Goal: Task Accomplishment & Management: Use online tool/utility

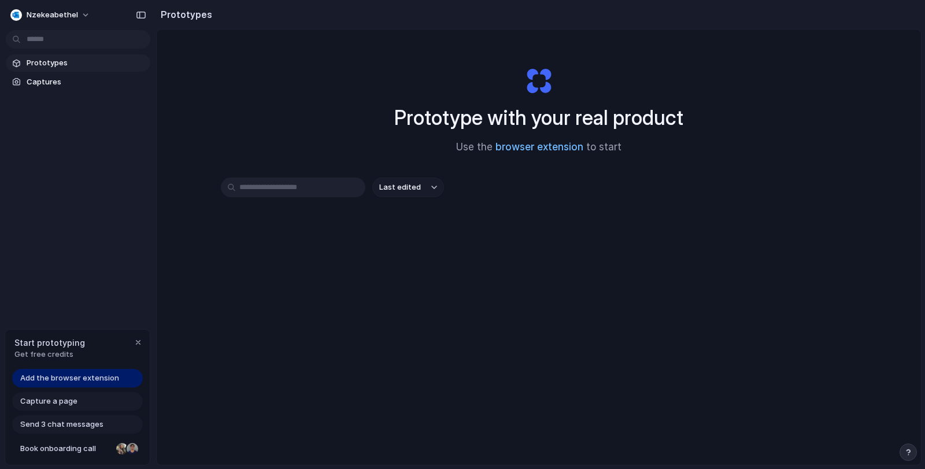
click at [514, 151] on link "browser extension" at bounding box center [539, 147] width 88 height 12
click at [40, 14] on span "nzekeabethel" at bounding box center [52, 15] width 51 height 12
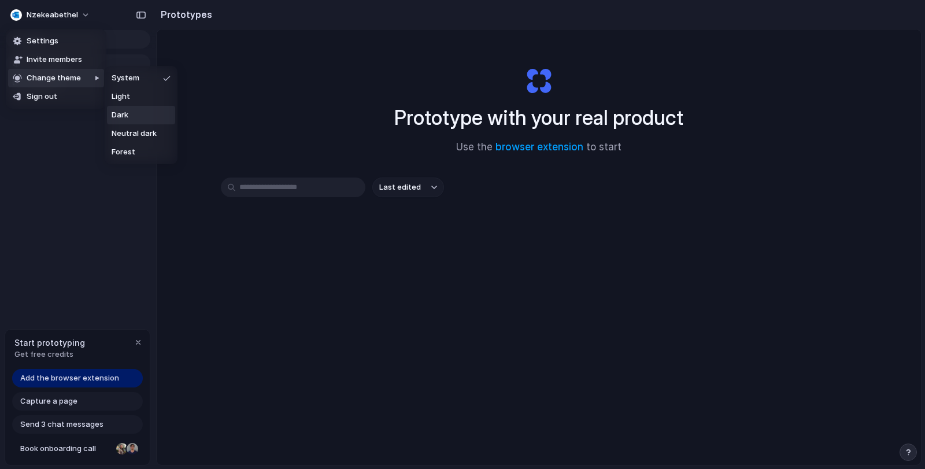
click at [144, 120] on li "Dark" at bounding box center [141, 115] width 68 height 18
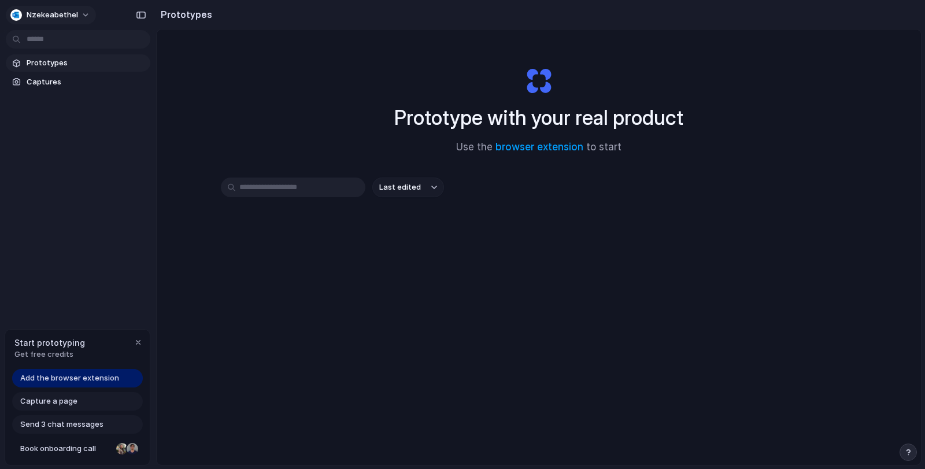
click at [56, 9] on span "nzekeabethel" at bounding box center [52, 15] width 51 height 12
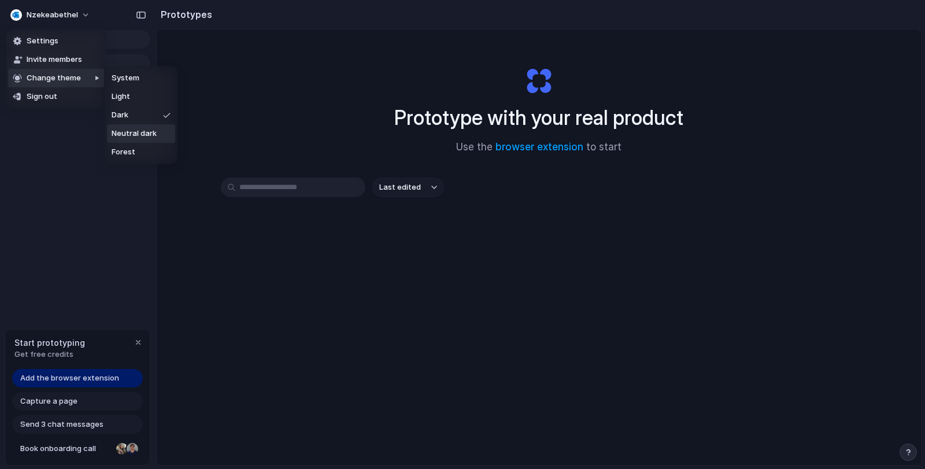
click at [136, 134] on span "Neutral dark" at bounding box center [134, 134] width 45 height 12
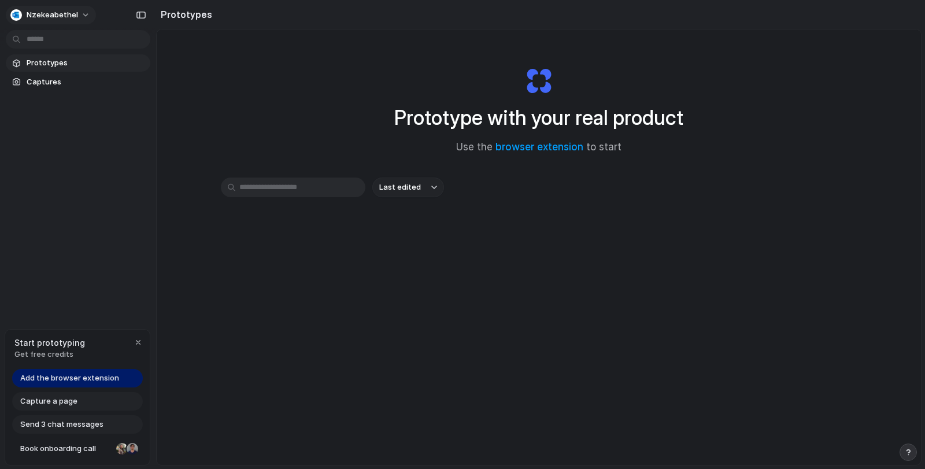
click at [64, 20] on span "nzekeabethel" at bounding box center [52, 15] width 51 height 12
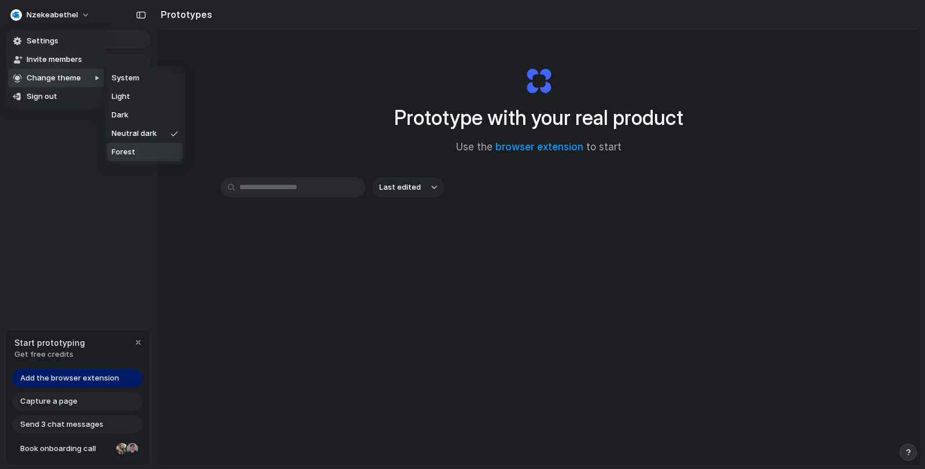
click at [120, 153] on span "Forest" at bounding box center [124, 152] width 24 height 12
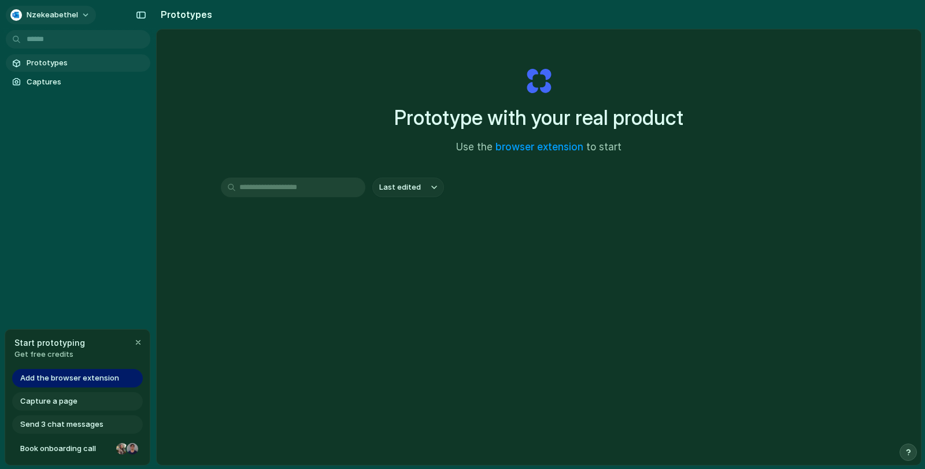
click at [49, 19] on span "nzekeabethel" at bounding box center [52, 15] width 51 height 12
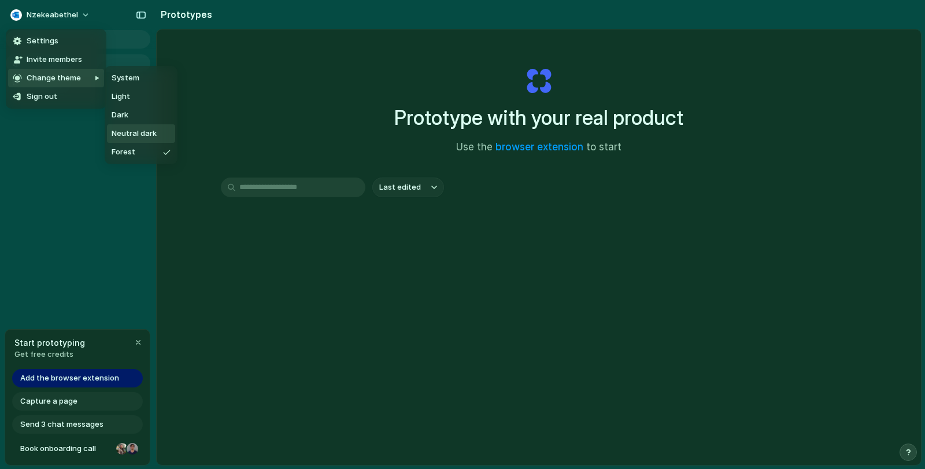
click at [131, 127] on li "Neutral dark" at bounding box center [141, 133] width 68 height 18
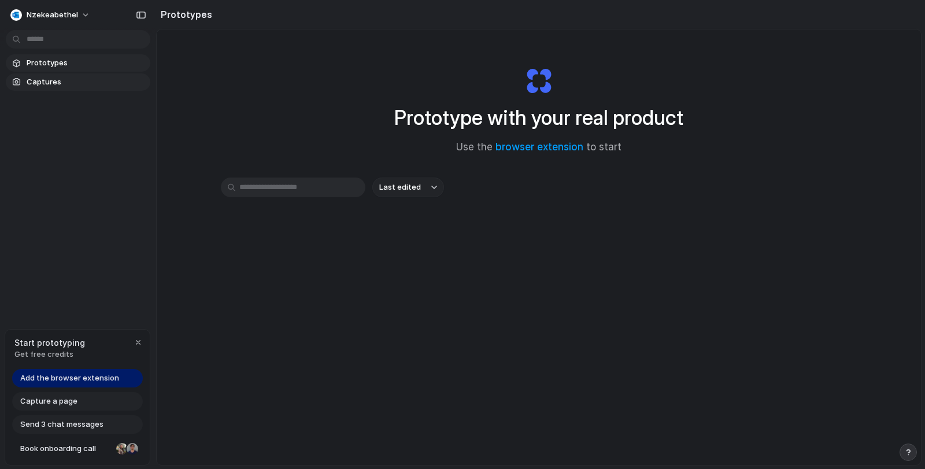
click at [40, 78] on span "Captures" at bounding box center [86, 82] width 119 height 12
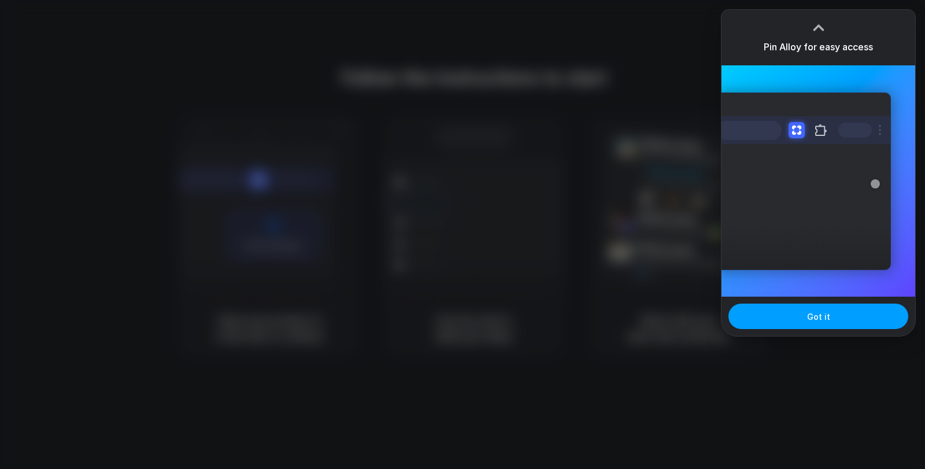
click at [777, 323] on button "Got it" at bounding box center [818, 316] width 180 height 25
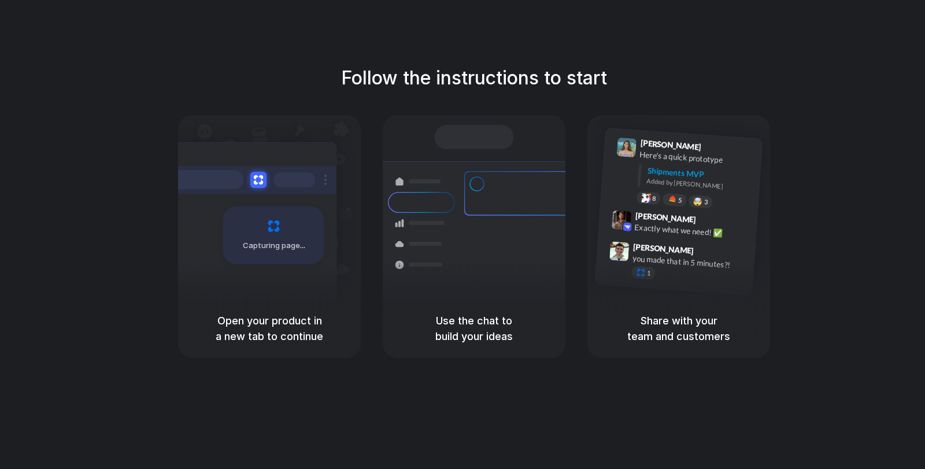
click at [533, 61] on div "Follow the instructions to start Capturing page Open your product in a new tab …" at bounding box center [474, 246] width 948 height 492
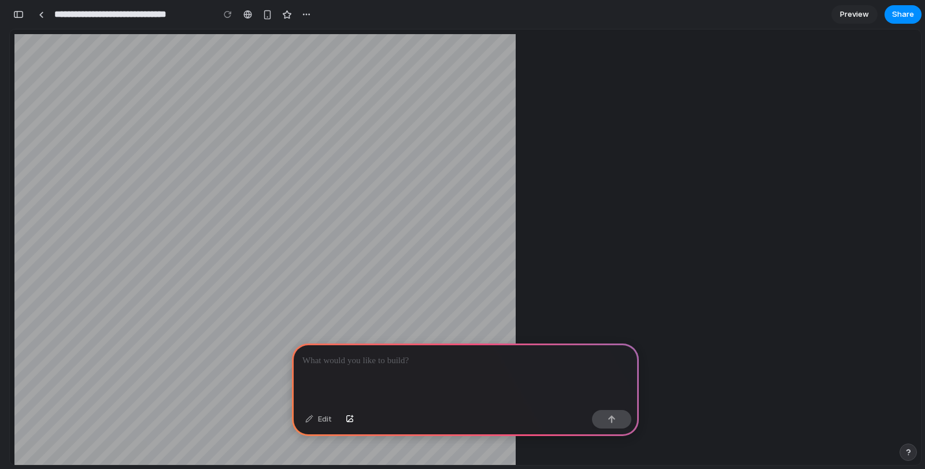
click at [361, 358] on p at bounding box center [465, 361] width 326 height 14
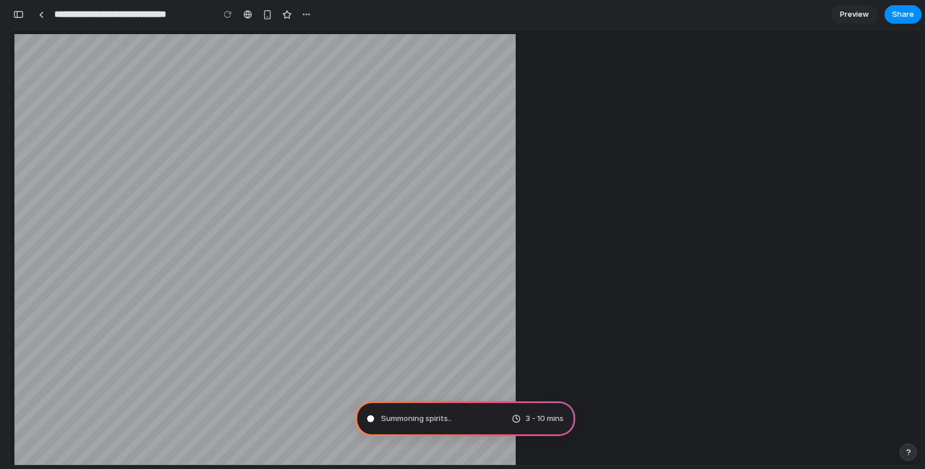
click at [459, 416] on div "Summoning spirits .. 3 - 10 mins" at bounding box center [466, 418] width 220 height 35
drag, startPoint x: 310, startPoint y: 182, endPoint x: 265, endPoint y: 192, distance: 46.3
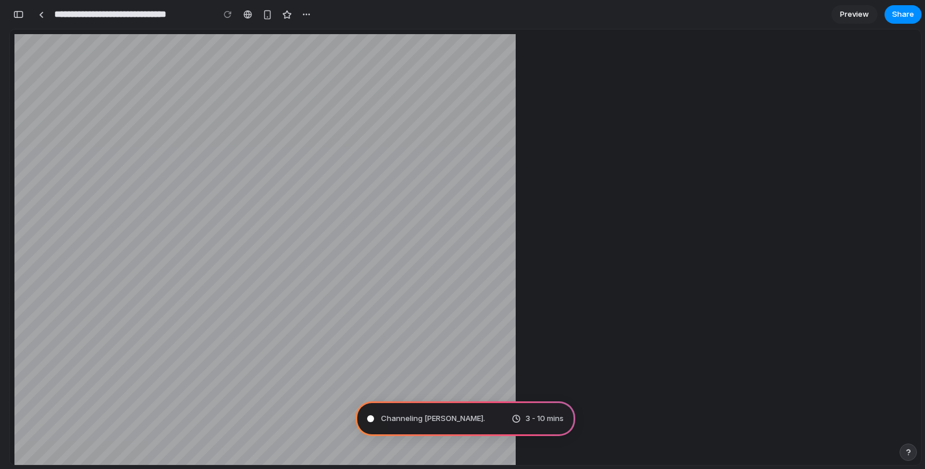
drag, startPoint x: 182, startPoint y: 177, endPoint x: 242, endPoint y: 194, distance: 63.1
click at [266, 16] on div "button" at bounding box center [267, 15] width 10 height 10
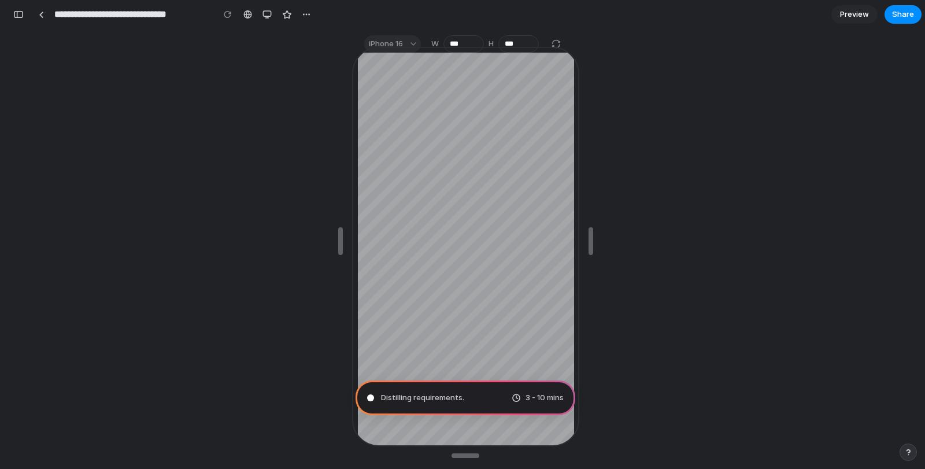
click at [399, 44] on div at bounding box center [465, 241] width 227 height 406
click at [394, 44] on div at bounding box center [465, 241] width 227 height 406
click at [404, 42] on div at bounding box center [465, 241] width 227 height 406
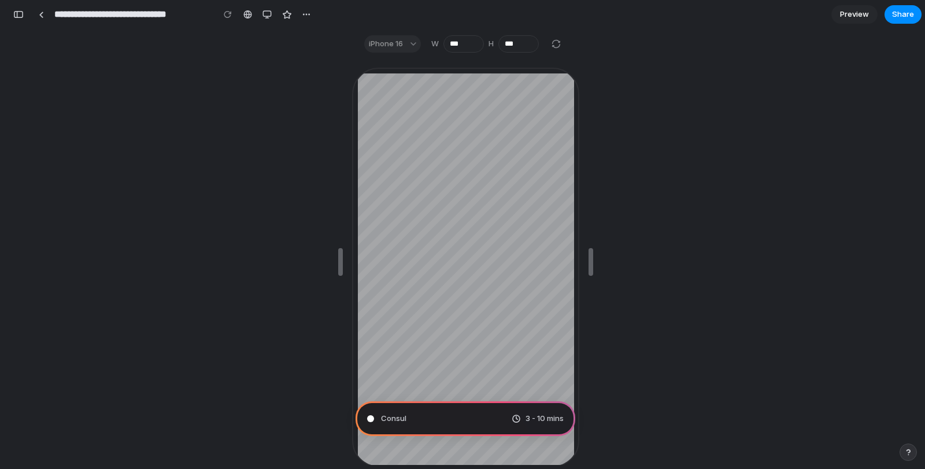
click at [392, 47] on div "iPhone 16" at bounding box center [392, 43] width 57 height 17
click at [464, 41] on input "***" at bounding box center [463, 43] width 40 height 17
type input "**********"
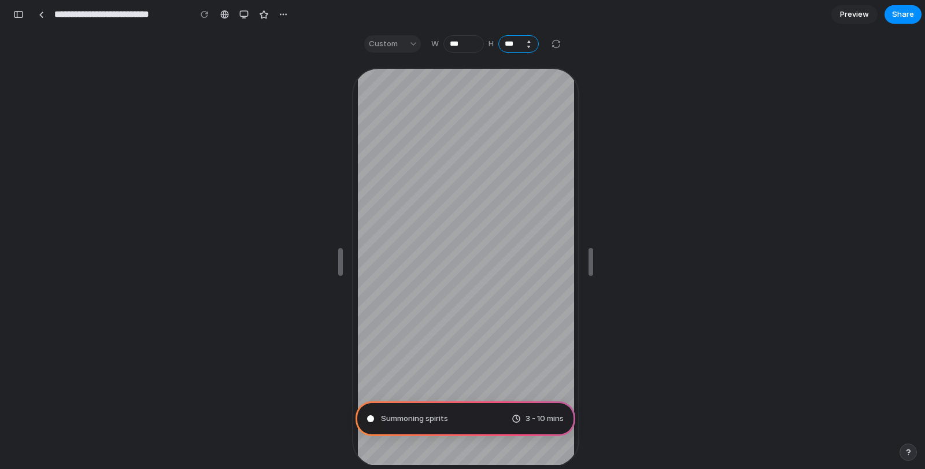
click at [517, 42] on input "***" at bounding box center [518, 43] width 40 height 17
click at [444, 40] on input "***" at bounding box center [463, 43] width 40 height 17
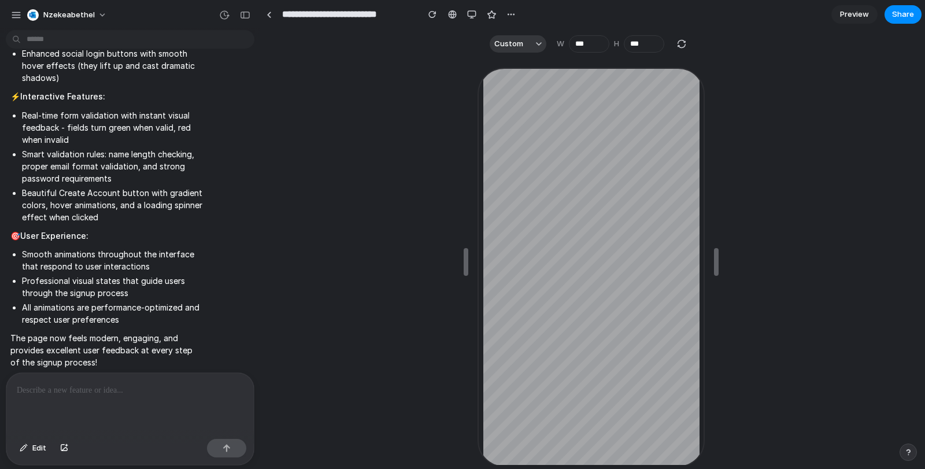
scroll to position [21, 0]
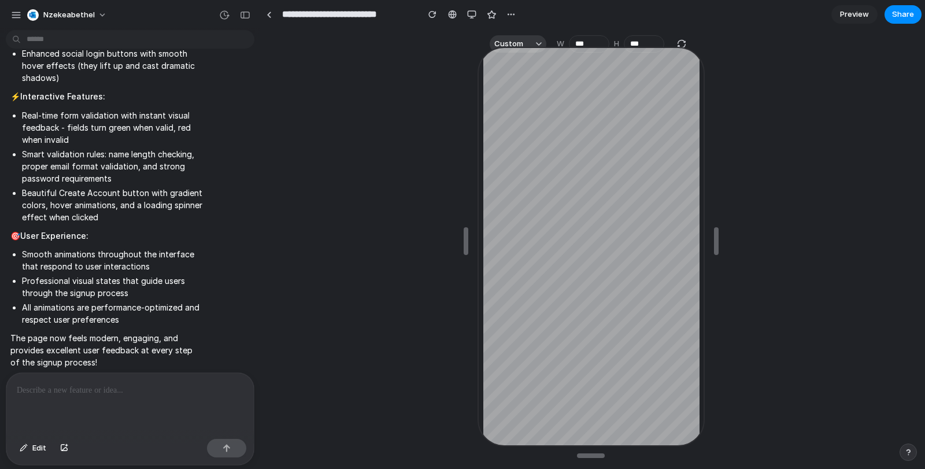
click at [851, 24] on section "**********" at bounding box center [590, 14] width 661 height 29
click at [845, 16] on span "Preview" at bounding box center [854, 15] width 29 height 12
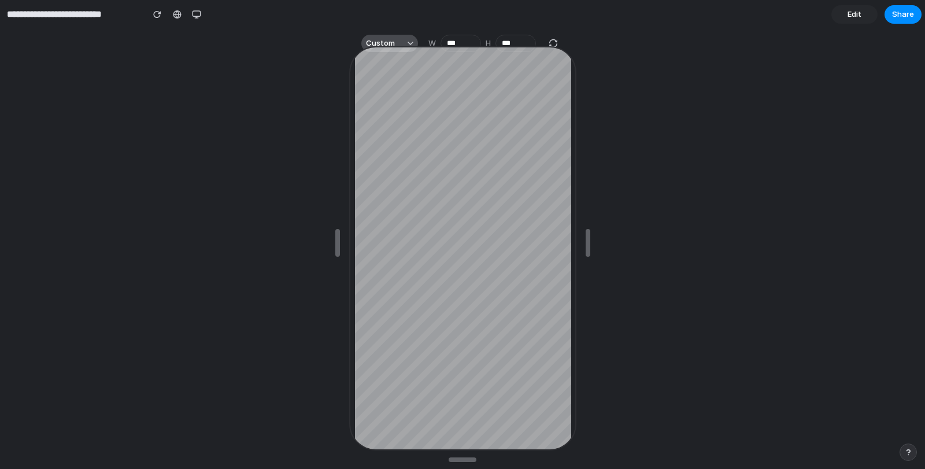
click at [387, 36] on button "Custom" at bounding box center [389, 43] width 57 height 17
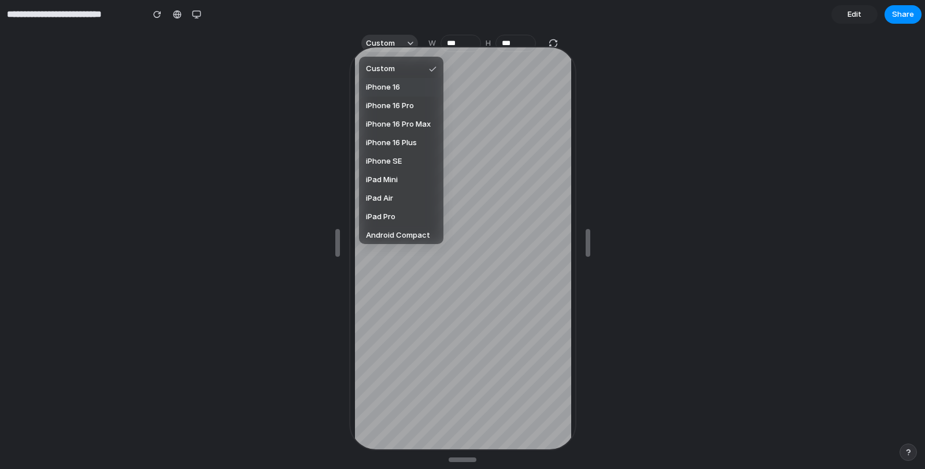
click at [377, 91] on span "iPhone 16" at bounding box center [383, 88] width 34 height 12
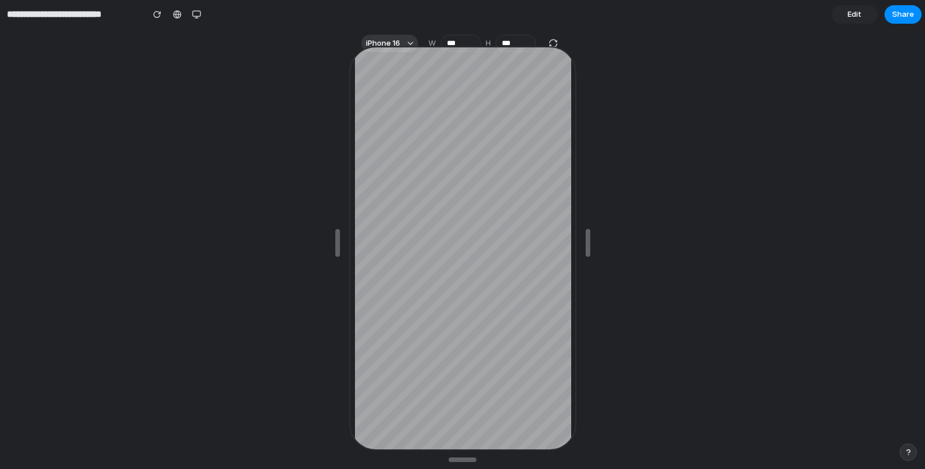
click at [372, 44] on div at bounding box center [462, 242] width 227 height 411
click at [396, 39] on div at bounding box center [462, 242] width 227 height 411
click at [378, 38] on div at bounding box center [462, 242] width 227 height 411
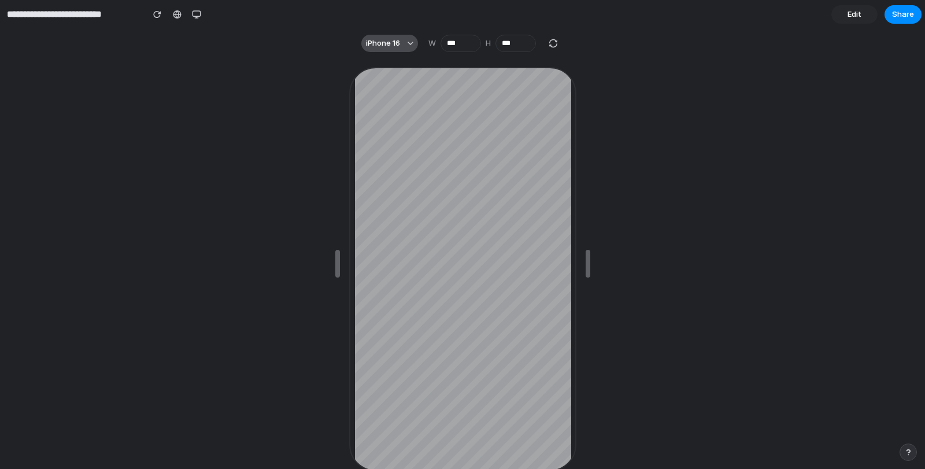
click at [380, 38] on span "iPhone 16" at bounding box center [383, 44] width 34 height 12
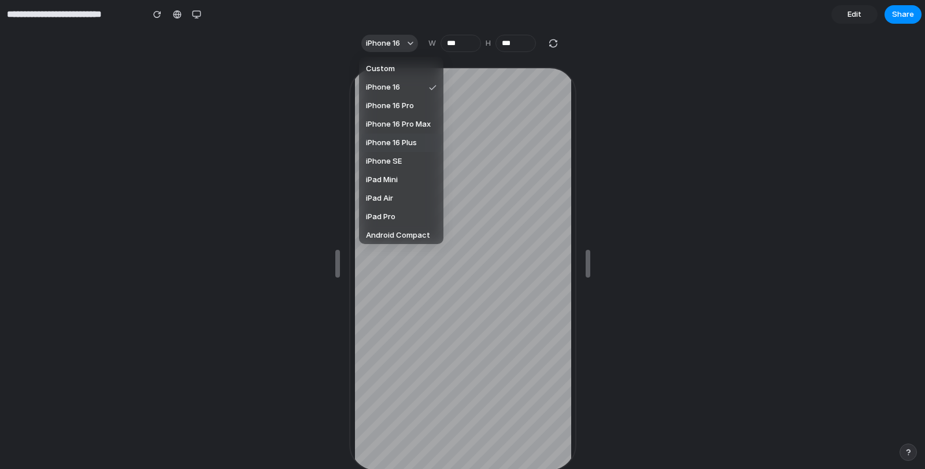
click at [383, 149] on li "iPhone 16 Plus" at bounding box center [401, 143] width 80 height 18
type input "***"
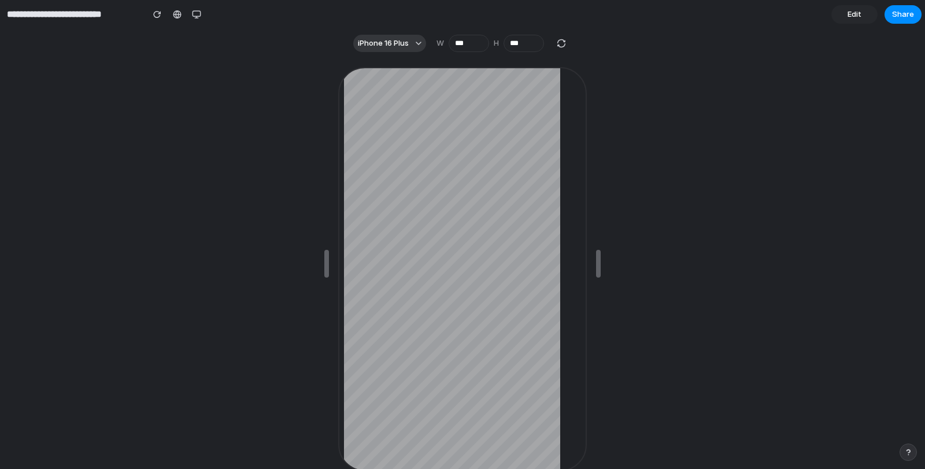
click at [385, 34] on div "iPhone 16 Plus W *** H ***" at bounding box center [461, 43] width 234 height 22
click at [387, 37] on button "iPhone 16 Plus" at bounding box center [389, 43] width 73 height 17
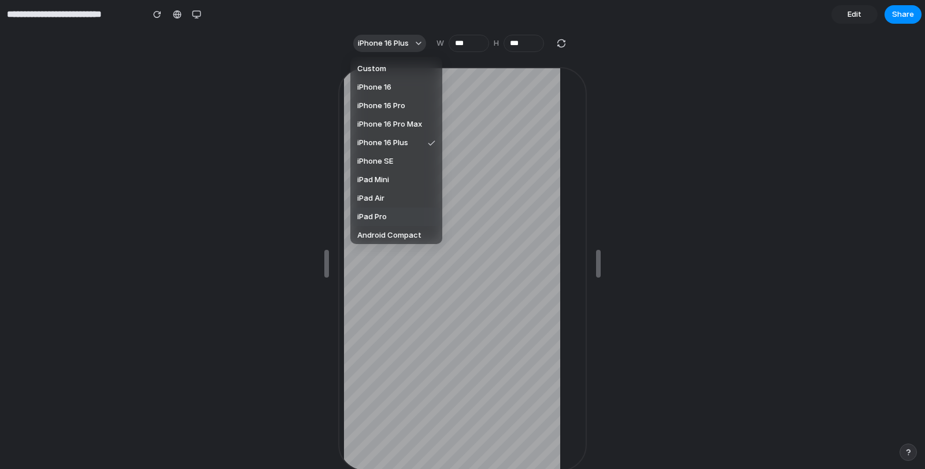
scroll to position [22, 0]
click at [368, 202] on li "iPad Pro" at bounding box center [396, 195] width 87 height 18
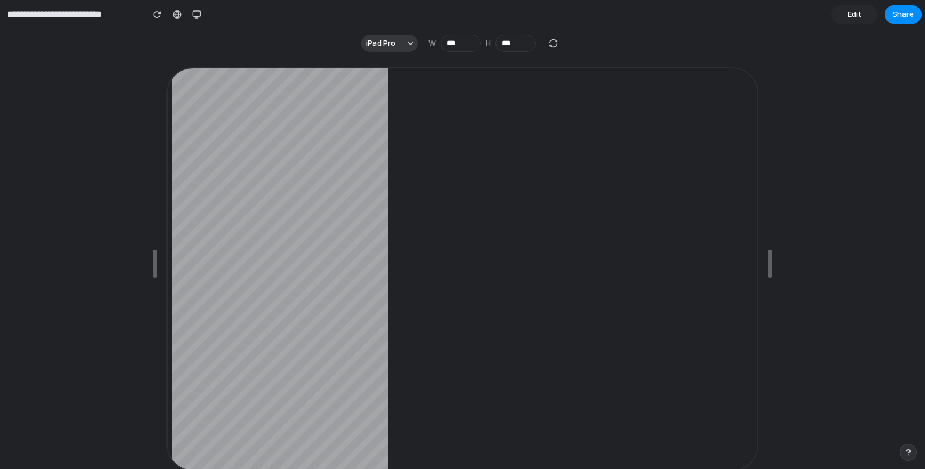
type input "****"
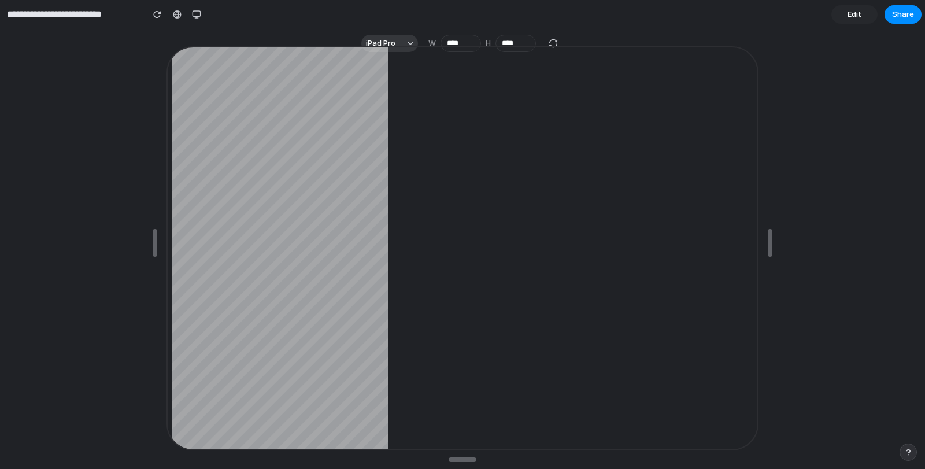
scroll to position [0, 0]
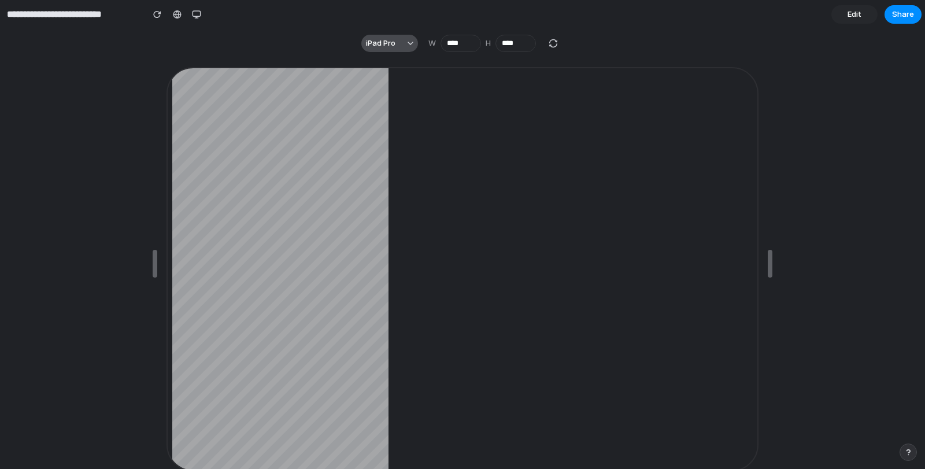
click at [382, 43] on span "iPad Pro" at bounding box center [380, 44] width 29 height 12
click at [382, 43] on div "Custom iPhone 16 iPhone 16 Pro iPhone 16 Pro Max iPhone 16 Plus iPhone SE iPad …" at bounding box center [462, 234] width 925 height 469
click at [371, 46] on span "iPad Pro" at bounding box center [380, 44] width 29 height 12
click at [231, 47] on div "Custom iPhone 16 iPhone 16 Pro iPhone 16 Pro Max iPhone 16 Plus iPhone SE iPad …" at bounding box center [462, 234] width 925 height 469
click at [195, 16] on div "button" at bounding box center [196, 14] width 9 height 9
